Goal: Transaction & Acquisition: Purchase product/service

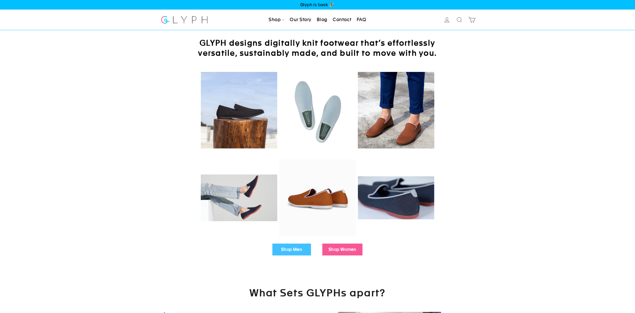
click at [296, 250] on link "Shop Men" at bounding box center [291, 249] width 39 height 12
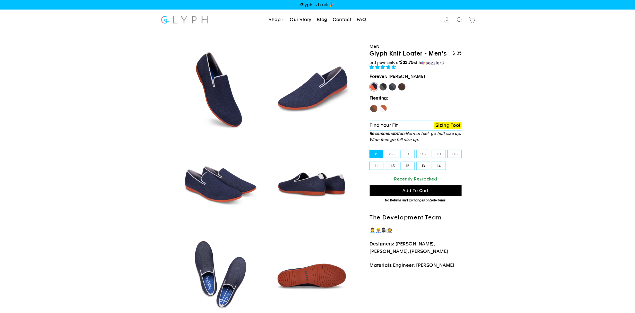
select select "highest-rating"
click at [383, 86] on label "Panther" at bounding box center [383, 87] width 8 height 8
click at [379, 83] on input "Panther" at bounding box center [379, 83] width 0 height 0
radio input "true"
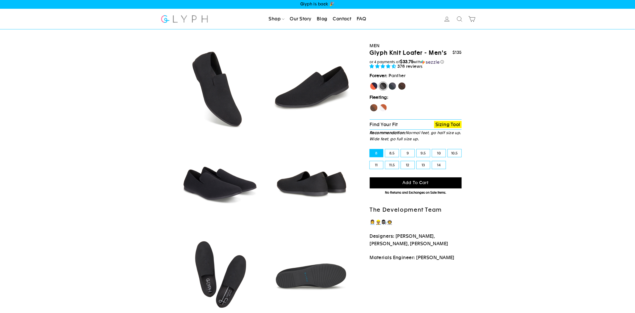
scroll to position [0, 0]
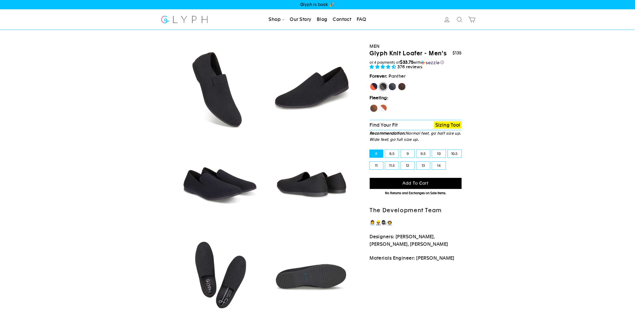
click at [394, 86] on label "Rhino" at bounding box center [392, 86] width 8 height 8
click at [388, 83] on input "Rhino" at bounding box center [388, 82] width 0 height 0
radio input "true"
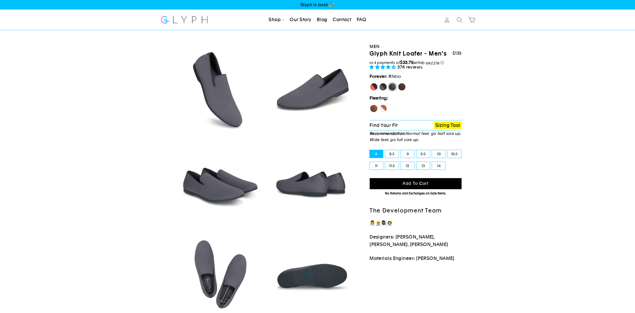
click at [401, 86] on label "Mustang" at bounding box center [402, 87] width 8 height 8
click at [398, 83] on input "Mustang" at bounding box center [398, 83] width 0 height 0
radio input "true"
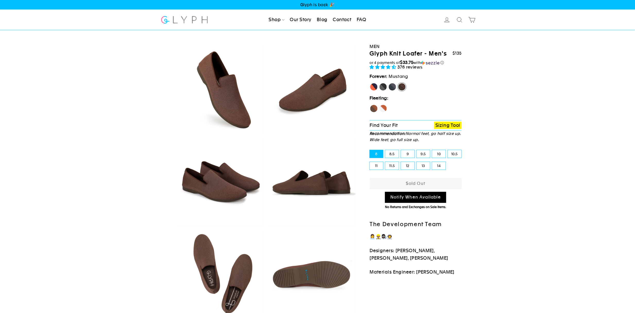
scroll to position [1, 0]
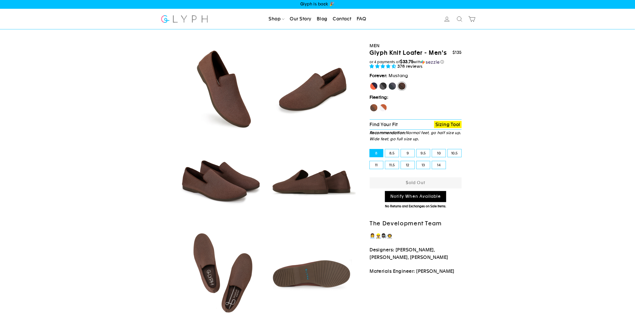
click at [376, 86] on label "[PERSON_NAME]" at bounding box center [374, 86] width 8 height 8
click at [370, 82] on input "[PERSON_NAME]" at bounding box center [370, 82] width 0 height 0
radio input "true"
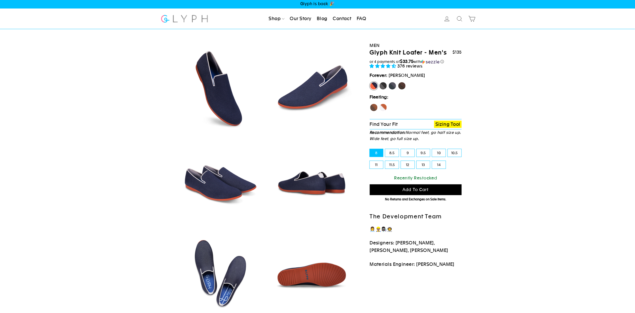
scroll to position [1, 0]
click at [407, 166] on label "12" at bounding box center [408, 165] width 14 height 8
click at [401, 161] on input "12" at bounding box center [401, 161] width 0 height 0
radio input "true"
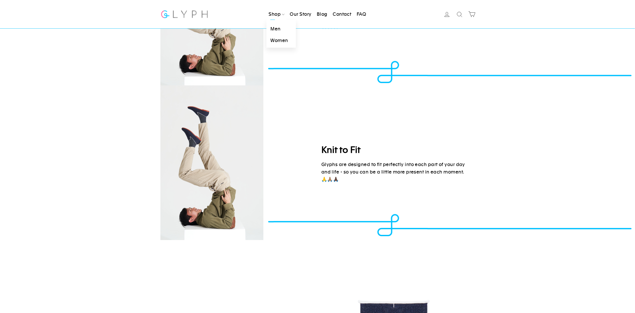
scroll to position [728, 0]
